Goal: Obtain resource: Download file/media

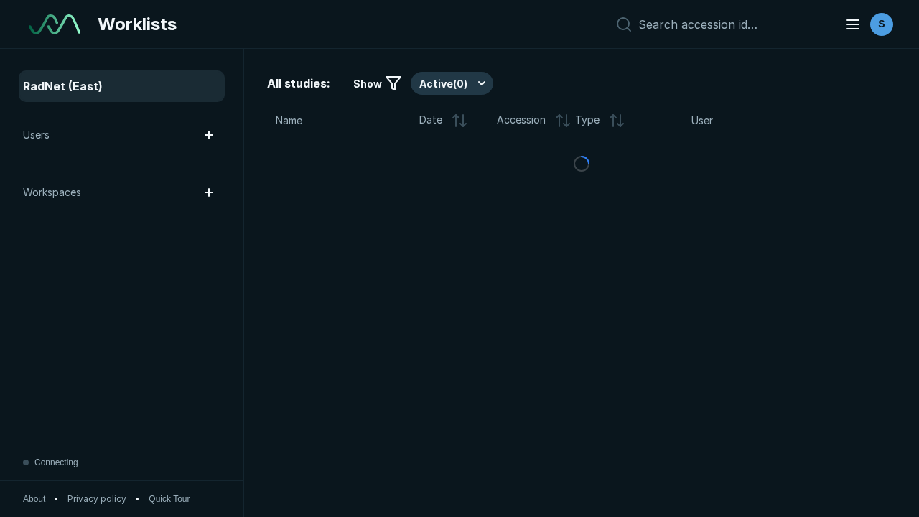
scroll to position [3921, 5981]
